Goal: Information Seeking & Learning: Learn about a topic

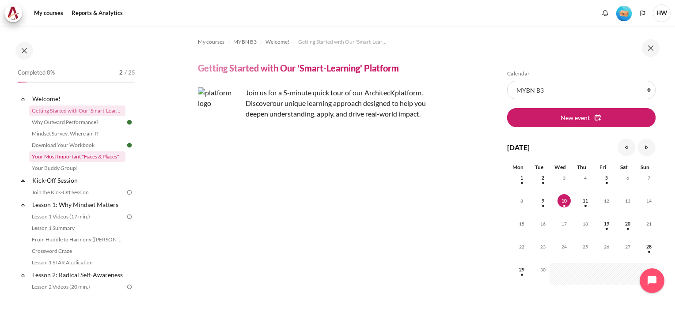
click at [68, 155] on link "Your Most Important "Faces & Places"" at bounding box center [77, 157] width 96 height 11
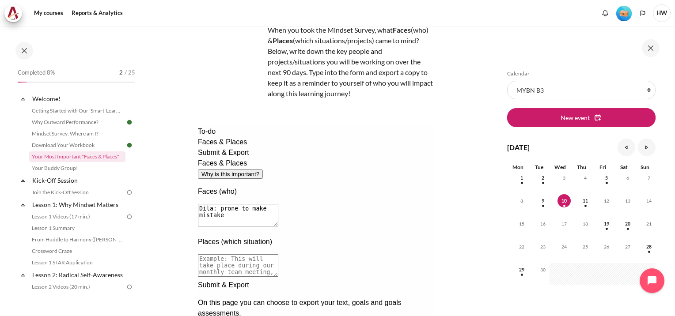
scroll to position [133, 0]
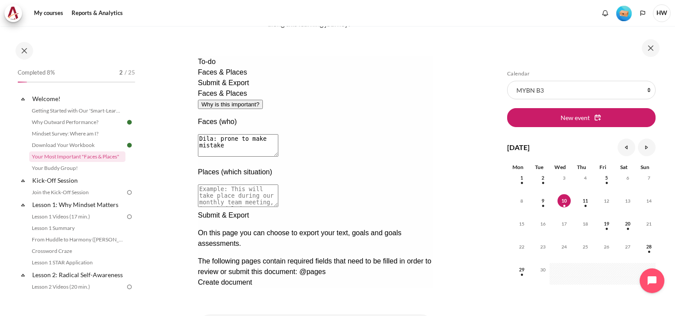
click at [278, 134] on textarea "Dila: prone to make mistake" at bounding box center [237, 145] width 80 height 23
type textarea "Dila: prone to make mistake Management team Coworkers from other departments"
click at [278, 185] on textarea at bounding box center [237, 196] width 80 height 23
type textarea "D"
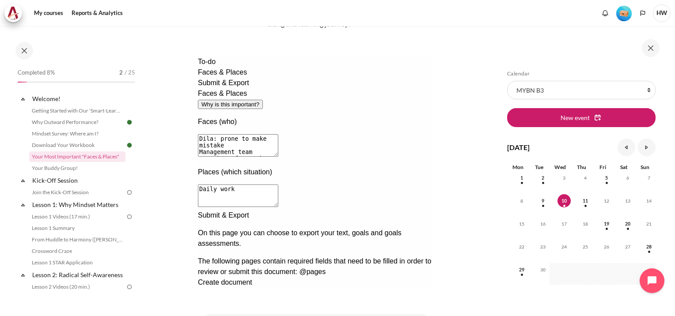
type textarea "Daily work"
click at [278, 134] on textarea "Dila: prone to make mistake" at bounding box center [237, 145] width 80 height 23
type textarea "Dila: prone to make mistake Own team members Management team Coworkers from oth…"
click at [278, 185] on textarea "Daily work" at bounding box center [237, 196] width 80 height 23
click at [278, 185] on textarea "Daily work/transactions from own team Management decision on certain company di…" at bounding box center [237, 196] width 80 height 23
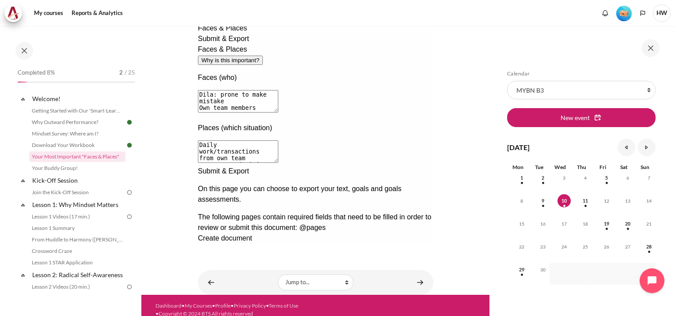
type textarea "Daily work/transactions from own team Management decision on certain company di…"
click at [416, 166] on div "Next documentation step" at bounding box center [314, 166] width 235 height 0
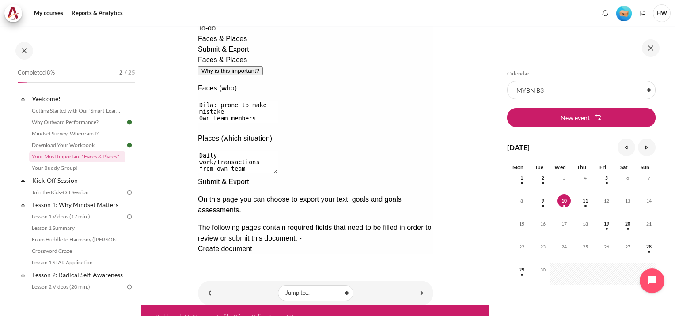
click at [281, 244] on div "Create document" at bounding box center [314, 249] width 235 height 11
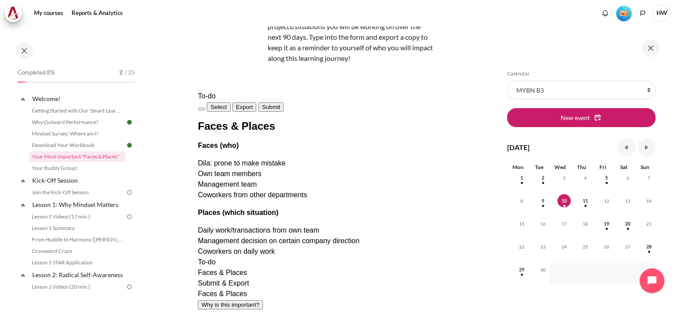
scroll to position [97, 0]
click at [256, 109] on button "Export" at bounding box center [244, 107] width 24 height 9
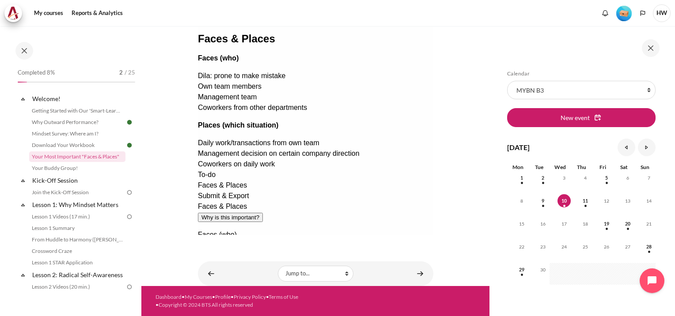
scroll to position [53, 0]
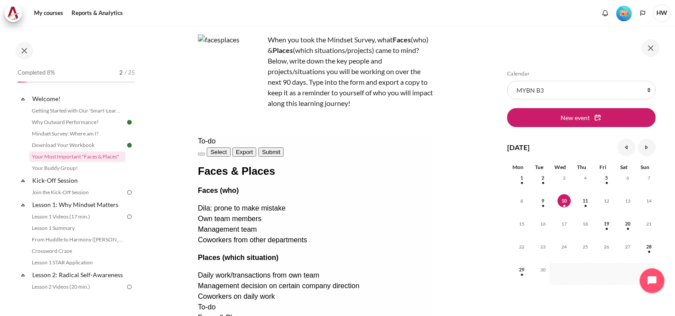
click at [280, 149] on span "Submit" at bounding box center [271, 152] width 18 height 7
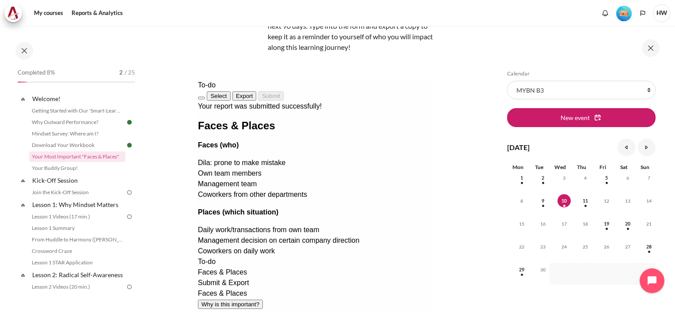
scroll to position [186, 0]
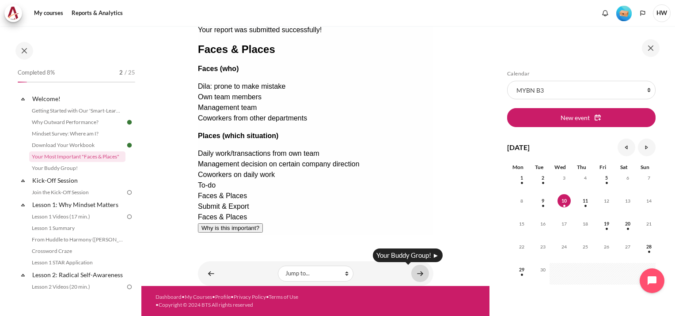
click at [415, 274] on link "Content" at bounding box center [420, 273] width 18 height 17
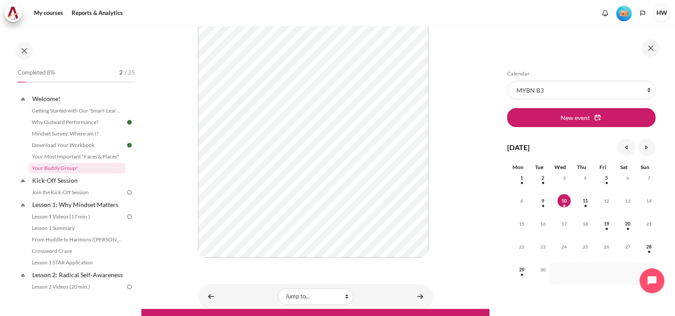
scroll to position [186, 0]
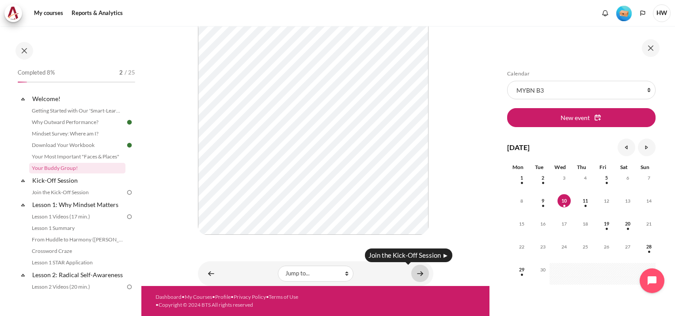
click at [416, 273] on link "Content" at bounding box center [420, 273] width 18 height 17
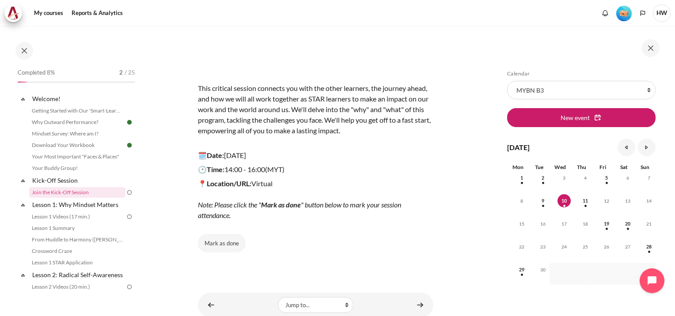
scroll to position [87, 0]
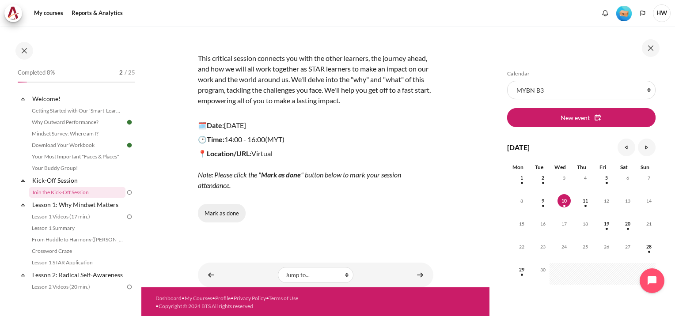
click at [224, 211] on button "Mark as done" at bounding box center [222, 213] width 48 height 19
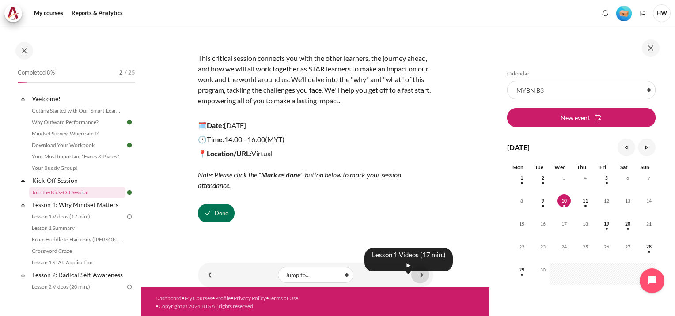
click at [414, 271] on link "Content" at bounding box center [420, 274] width 18 height 17
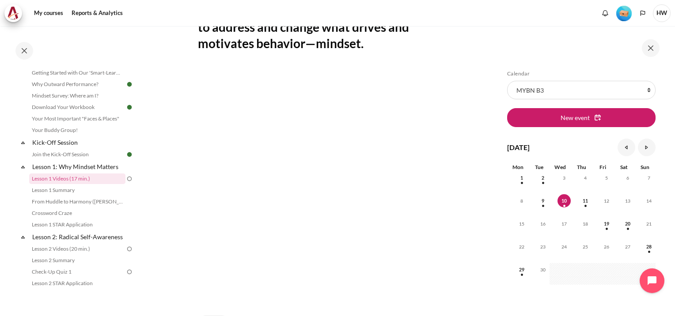
scroll to position [265, 0]
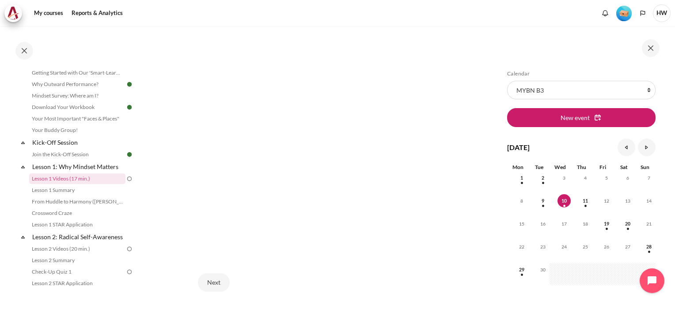
click at [483, 221] on section "My courses MYBN B3 Lesson 1: Why Mindset Matters Lesson 1 Videos (17 min.) Less…" at bounding box center [315, 56] width 348 height 591
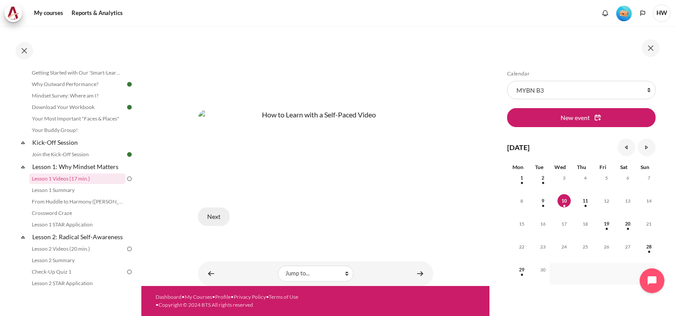
click at [207, 219] on button "Next" at bounding box center [214, 217] width 32 height 19
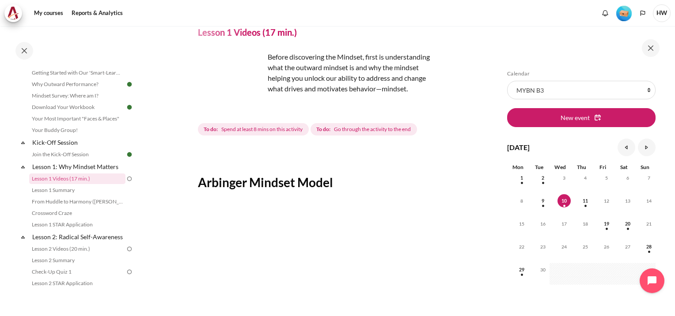
scroll to position [103, 0]
